Goal: Navigation & Orientation: Find specific page/section

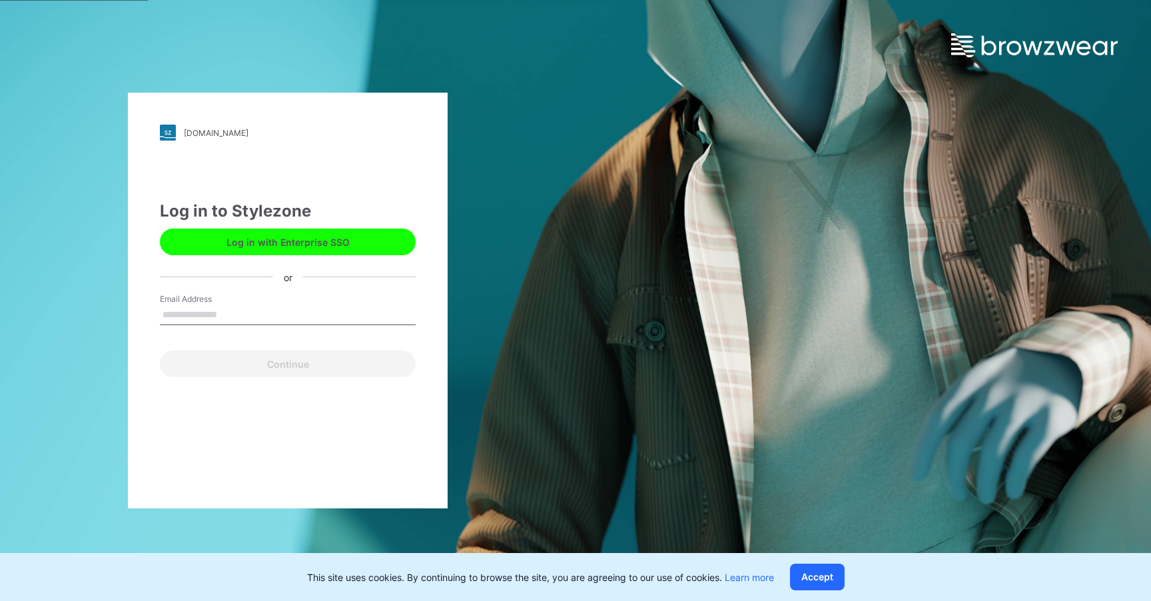
click at [211, 312] on input "Email Address" at bounding box center [288, 315] width 256 height 20
type input "**********"
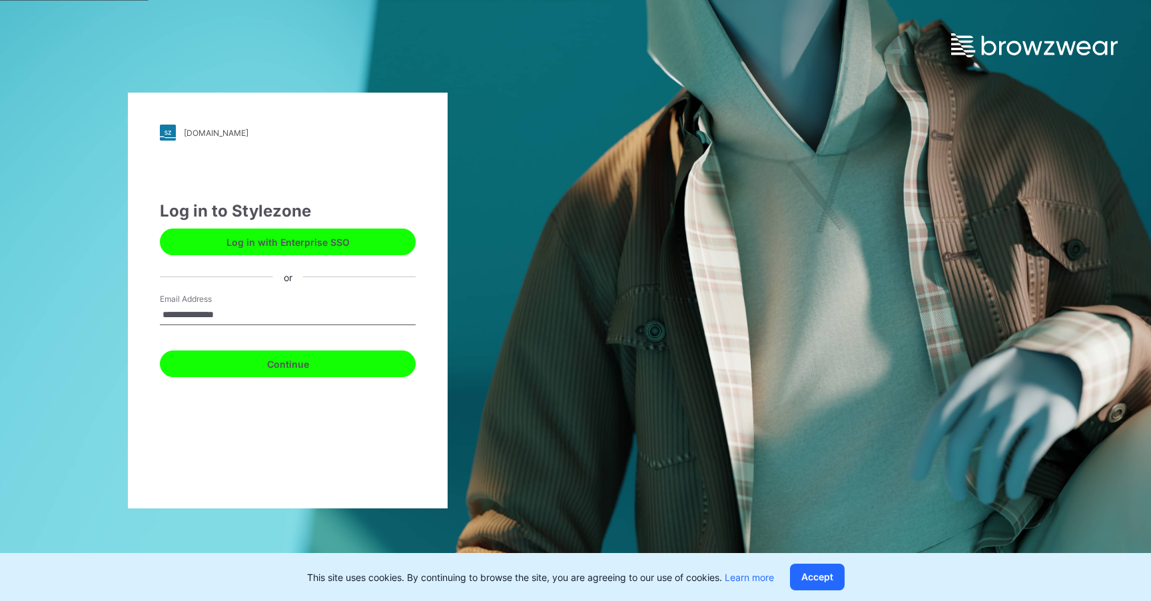
click at [296, 364] on button "Continue" at bounding box center [288, 363] width 256 height 27
click at [292, 356] on button "Continue" at bounding box center [288, 363] width 256 height 27
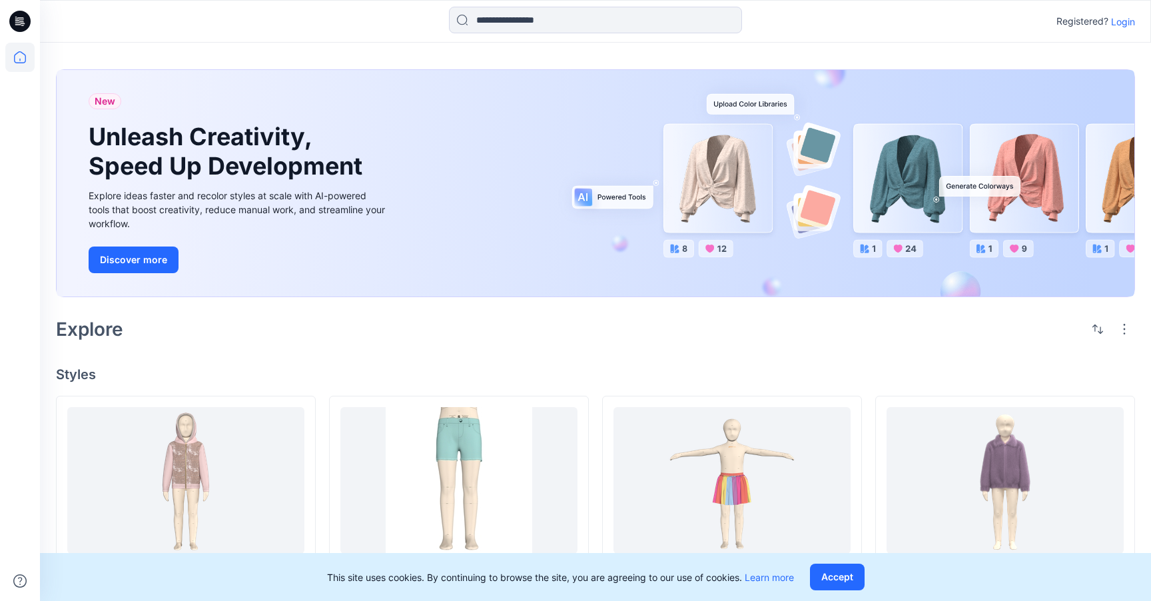
click at [16, 23] on icon at bounding box center [19, 21] width 21 height 21
click at [26, 24] on icon at bounding box center [19, 21] width 21 height 21
click at [23, 20] on icon at bounding box center [21, 19] width 6 height 1
click at [14, 58] on icon at bounding box center [20, 57] width 12 height 12
click at [1127, 19] on p "Login" at bounding box center [1123, 22] width 24 height 14
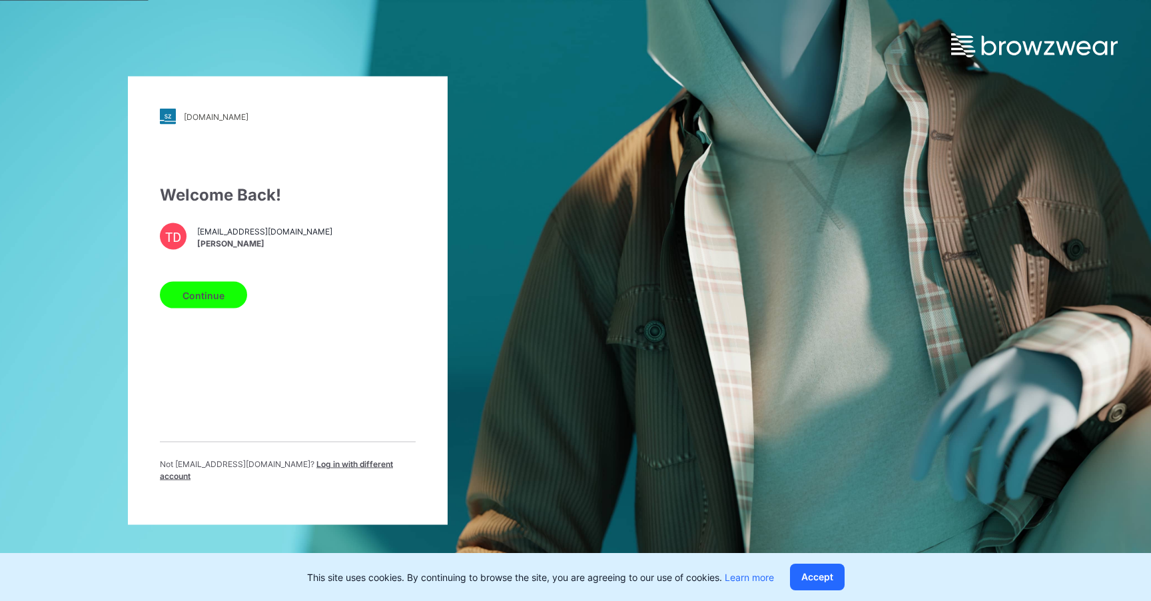
click at [230, 307] on button "Continue" at bounding box center [203, 295] width 87 height 27
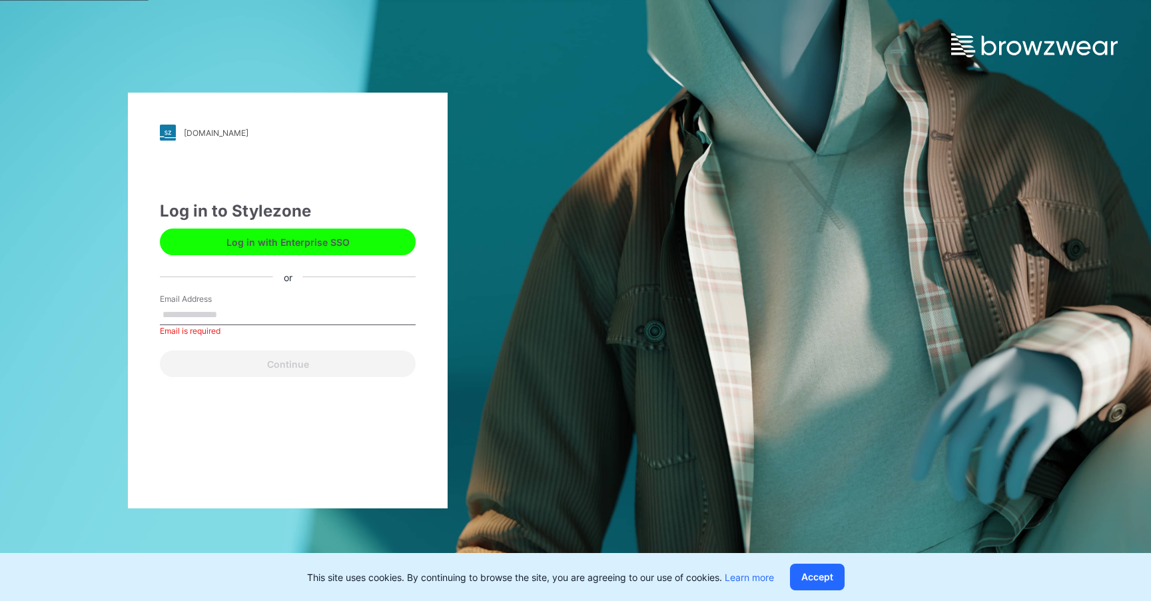
click at [344, 242] on button "Log in with Enterprise SSO" at bounding box center [288, 241] width 256 height 27
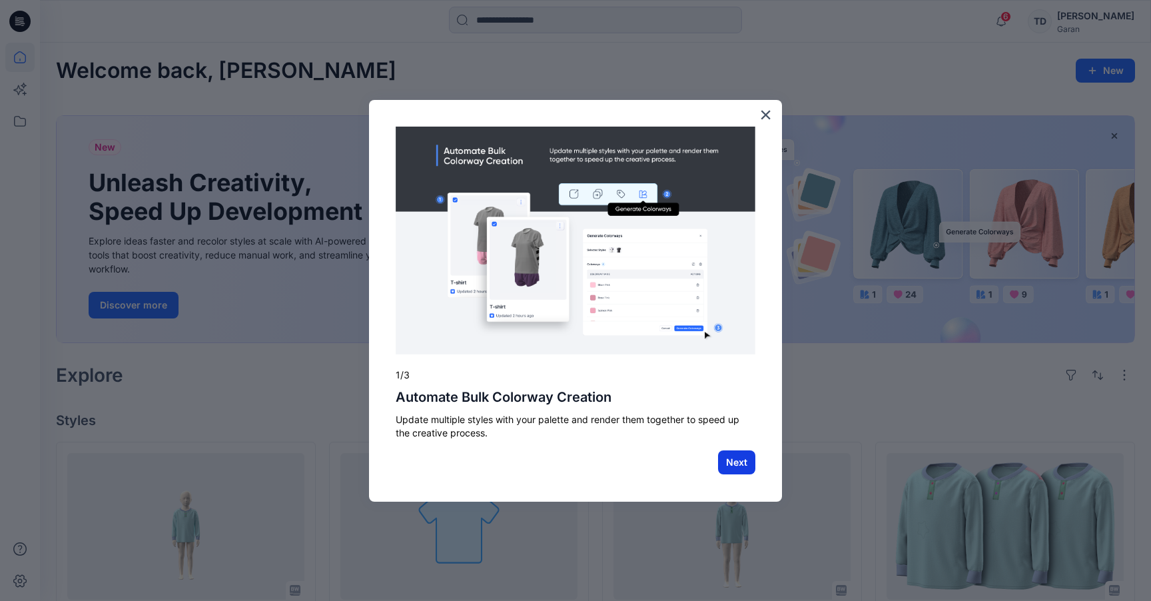
click at [743, 461] on button "Next" at bounding box center [736, 462] width 37 height 24
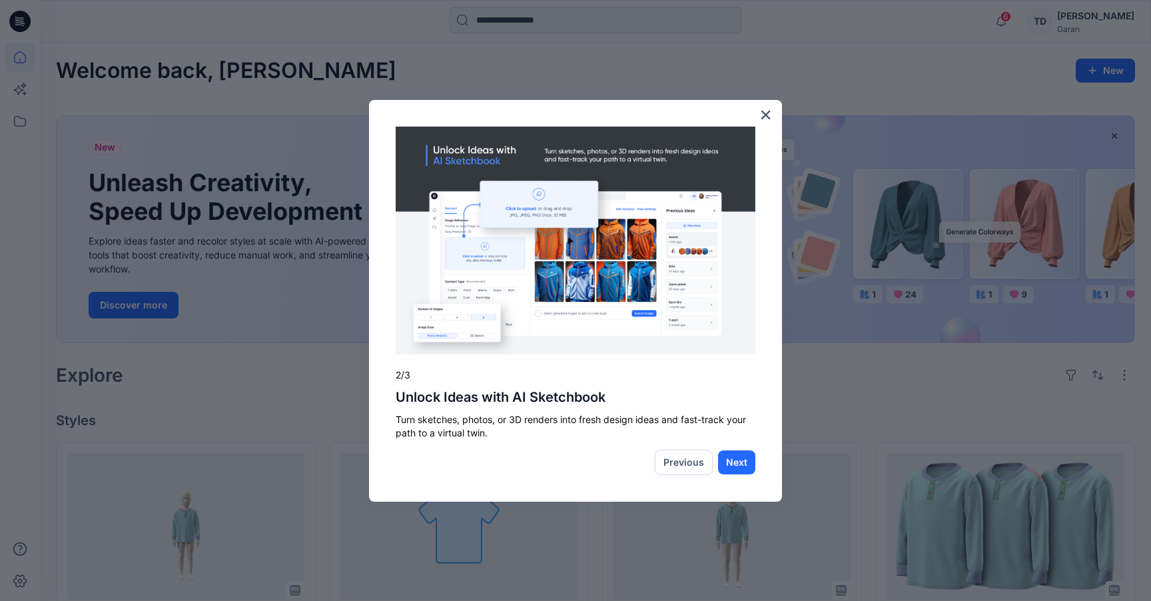
click at [743, 461] on button "Next" at bounding box center [736, 462] width 37 height 24
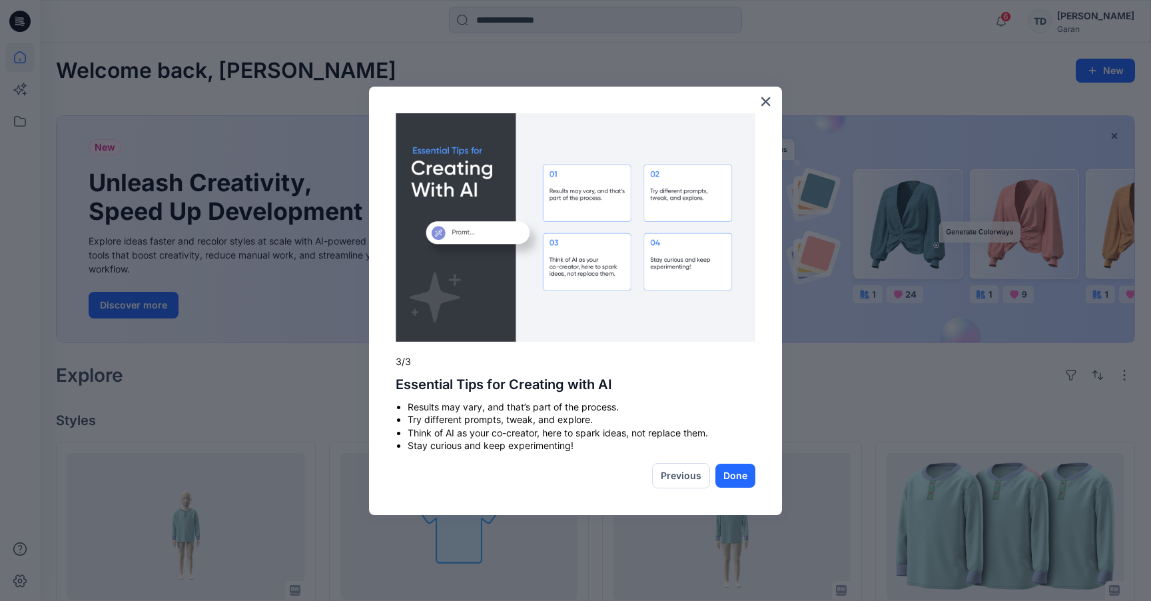
click at [743, 461] on div "× 3/3 Essential Tips for Creating with AI Results may vary, and that’s part of …" at bounding box center [575, 301] width 413 height 428
click at [759, 100] on button "×" at bounding box center [765, 101] width 13 height 21
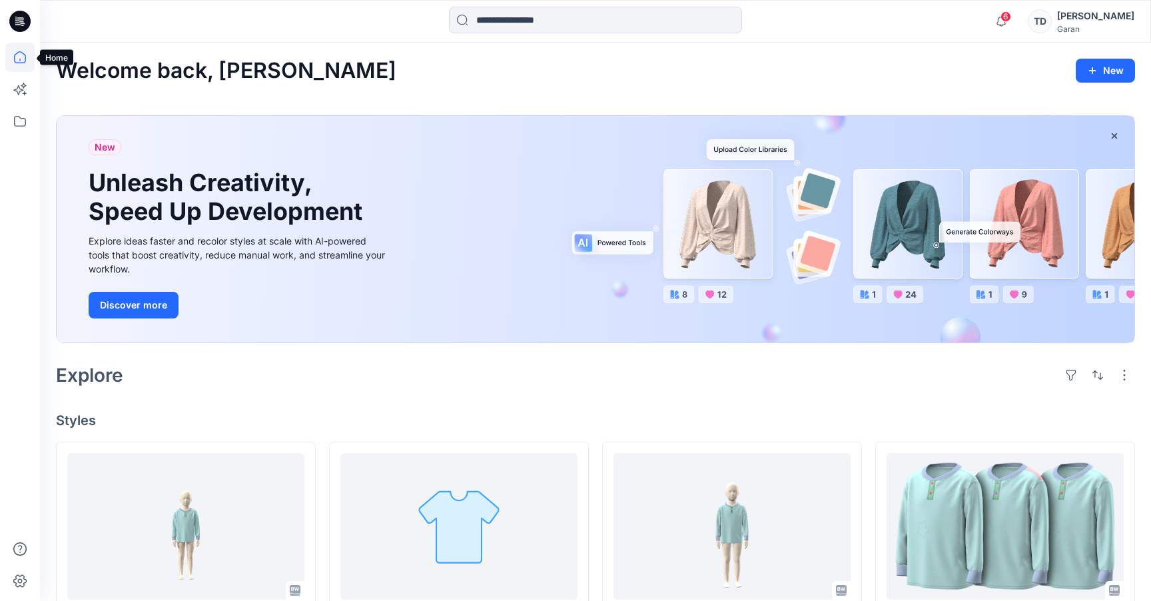
click at [23, 63] on icon at bounding box center [19, 57] width 29 height 29
click at [15, 125] on icon at bounding box center [19, 121] width 29 height 29
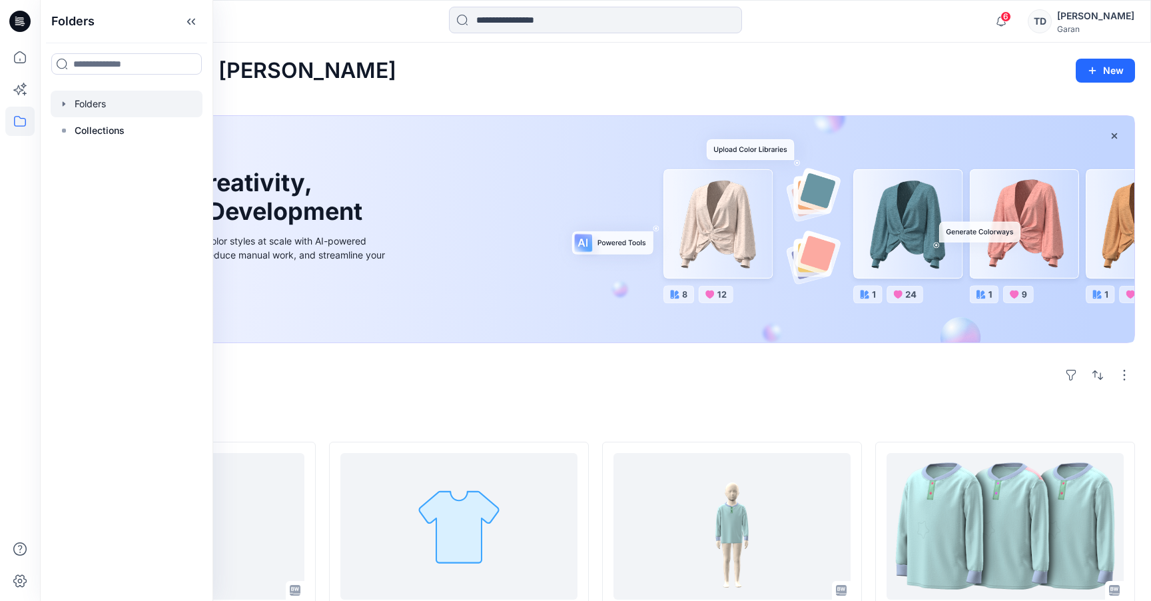
click at [104, 103] on div at bounding box center [127, 104] width 152 height 27
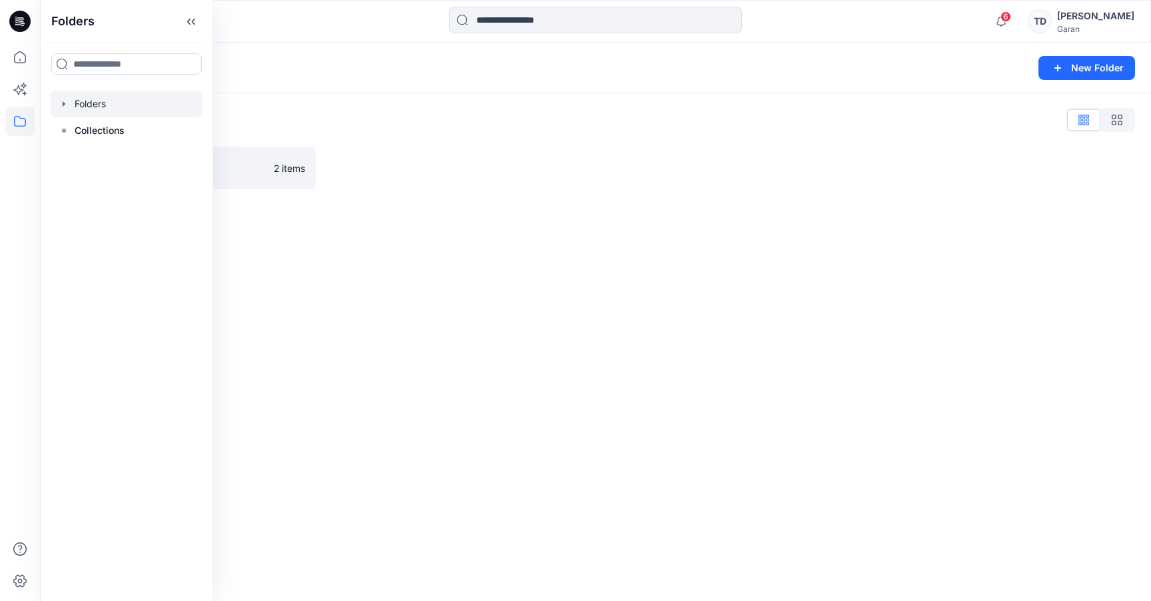
click at [901, 271] on div "Folders New Folder Folders List Lotta Practice - TEST 2 items" at bounding box center [595, 322] width 1111 height 558
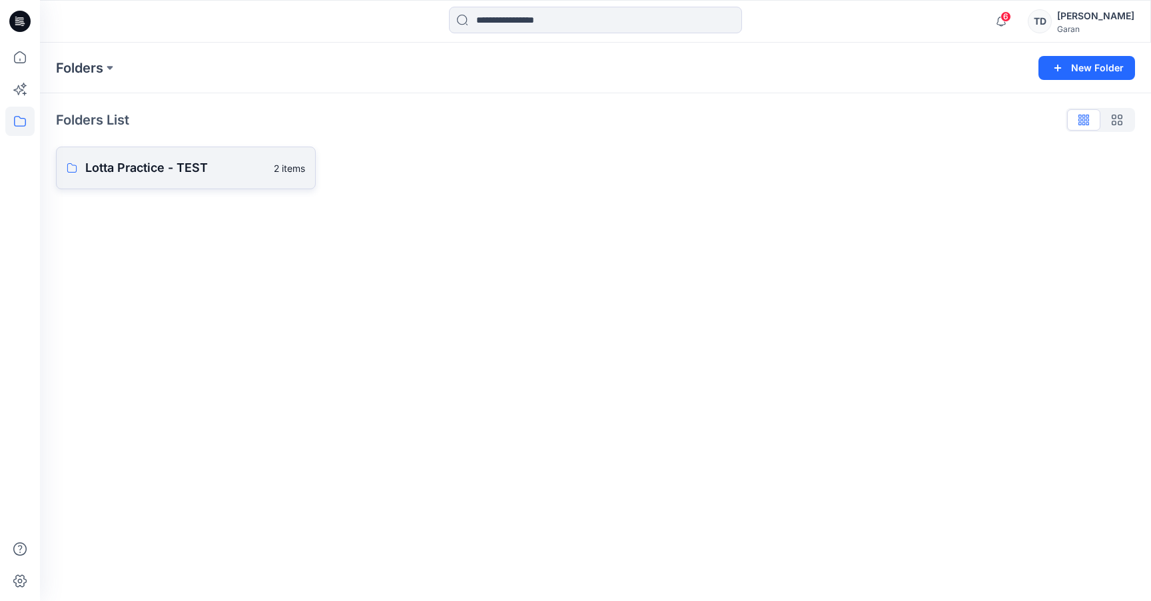
click at [212, 168] on p "Lotta Practice - TEST" at bounding box center [175, 168] width 181 height 19
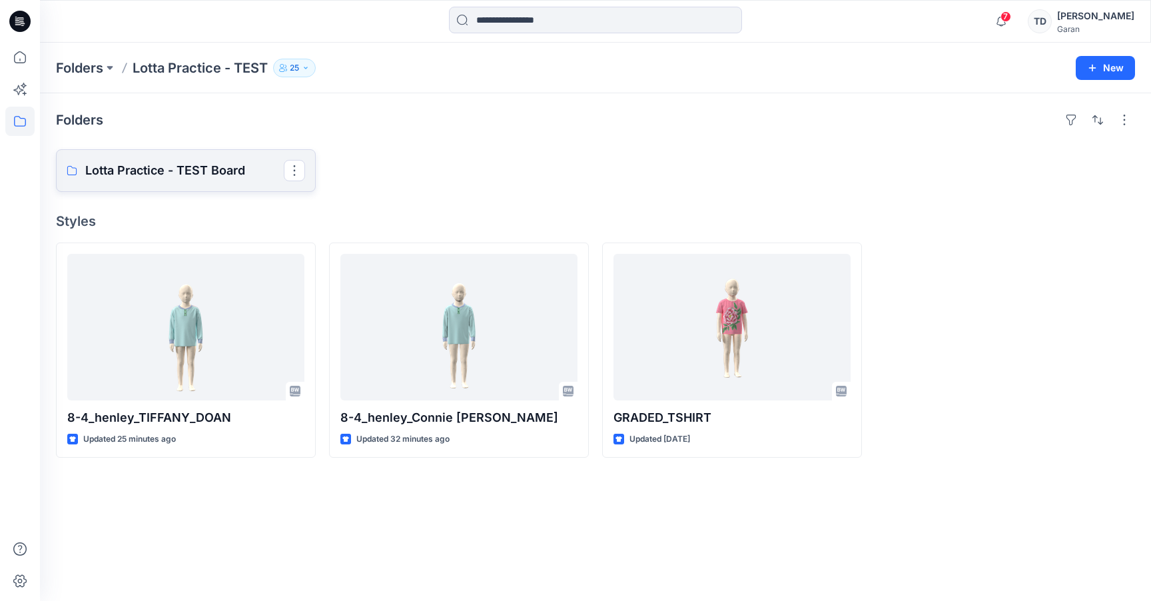
click at [266, 173] on p "Lotta Practice - TEST Board" at bounding box center [184, 170] width 198 height 19
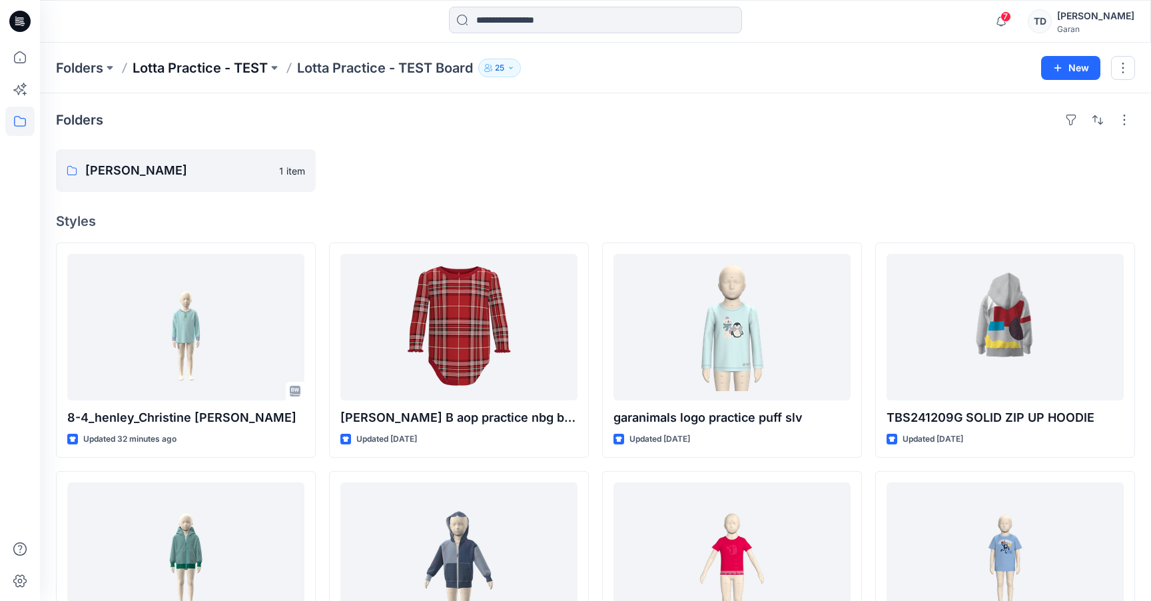
click at [248, 71] on p "Lotta Practice - TEST" at bounding box center [200, 68] width 135 height 19
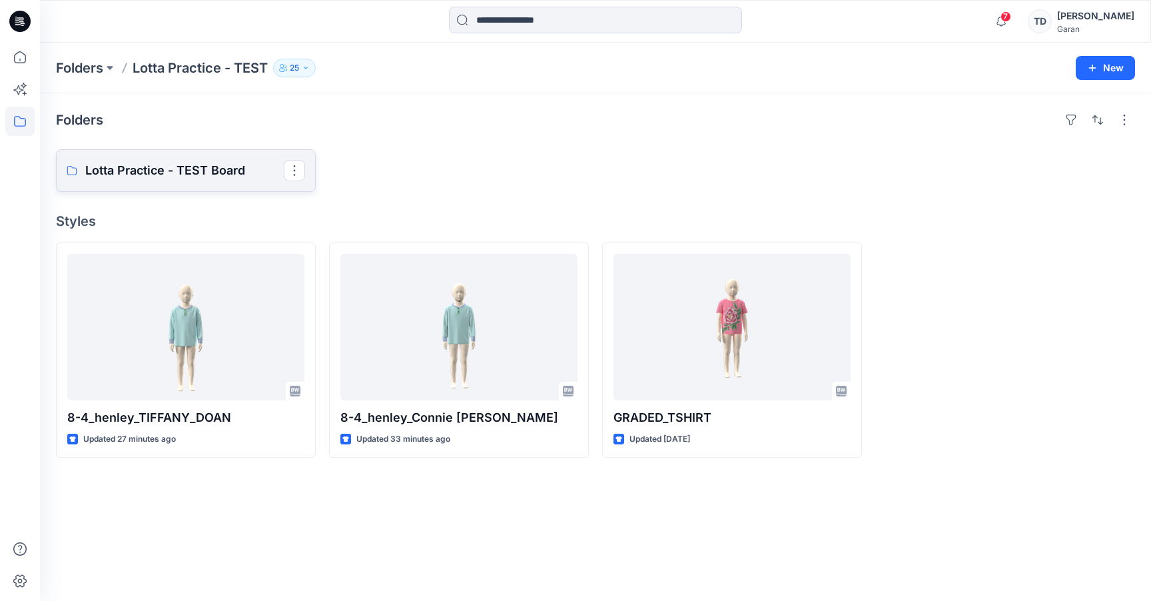
click at [229, 161] on p "Lotta Practice - TEST Board" at bounding box center [184, 170] width 198 height 19
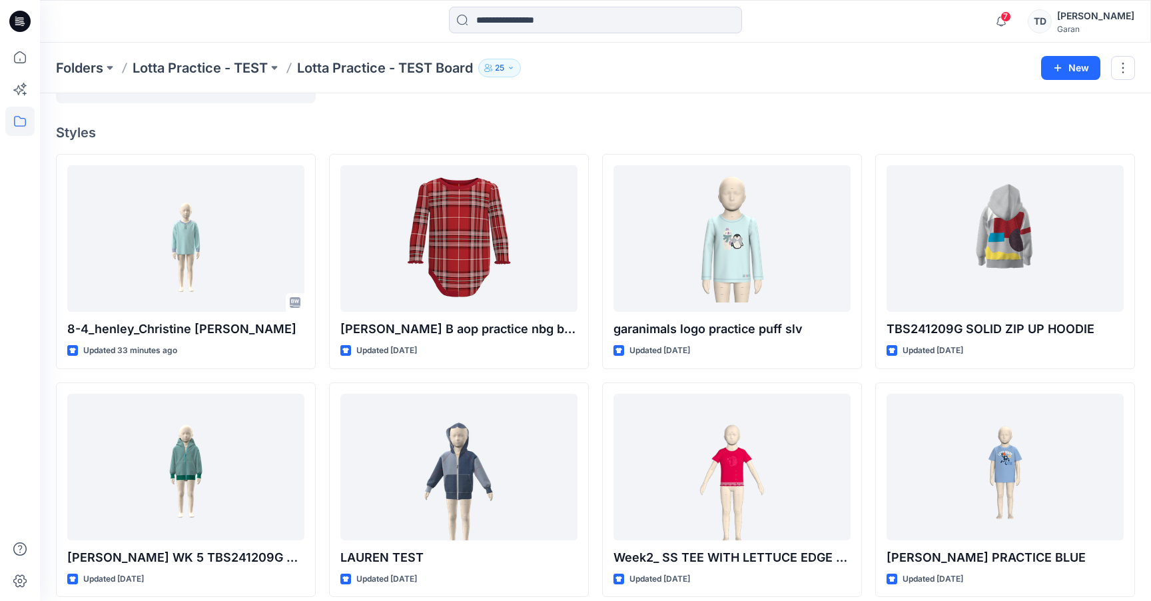
scroll to position [87, 0]
